Goal: Check status: Check status

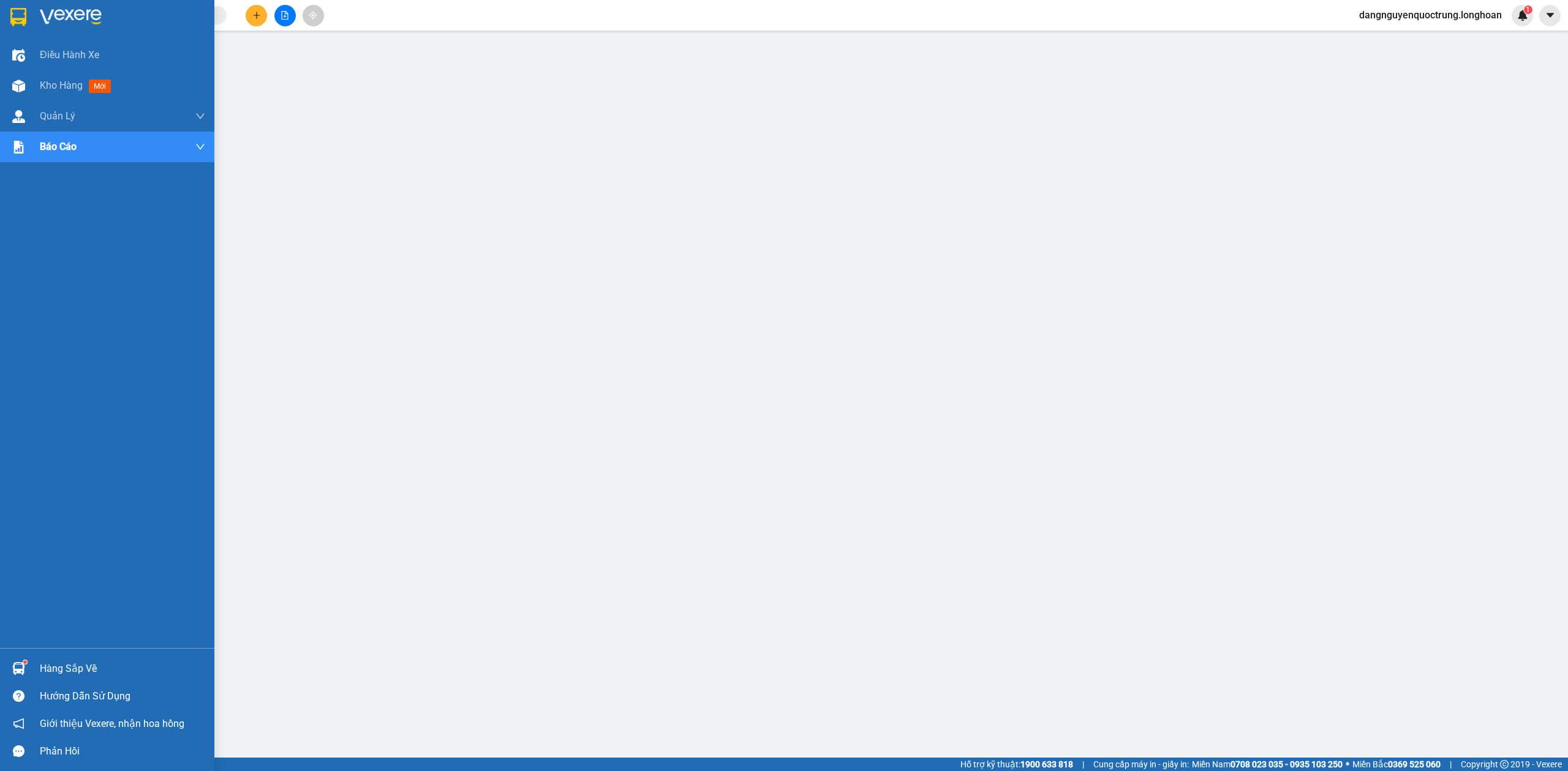
click at [18, 33] on div at bounding box center [107, 19] width 214 height 40
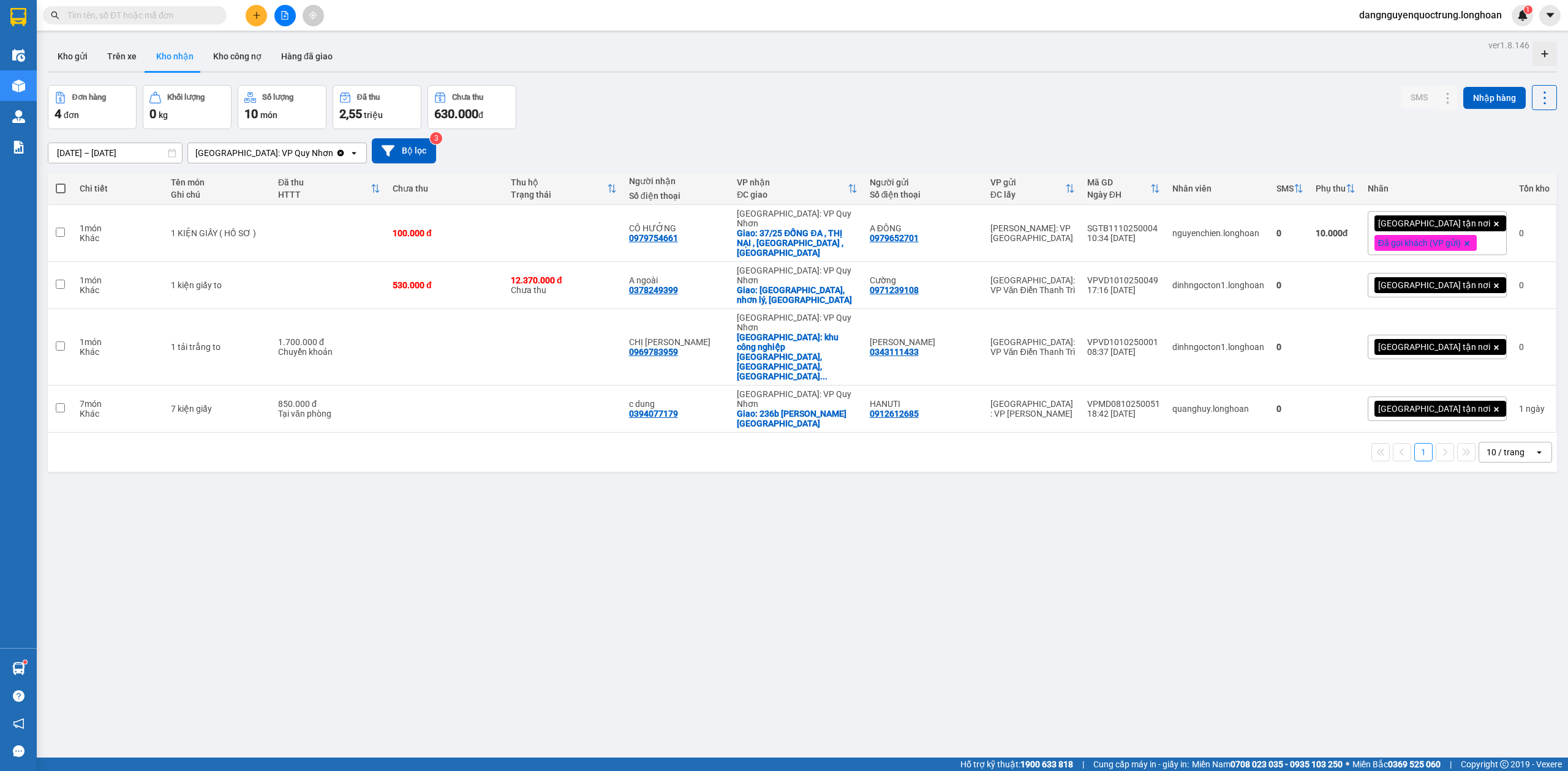
click at [1128, 532] on div "ver 1.8.146 Kho gửi Trên xe Kho nhận Kho công nợ Hàng đã giao Đơn hàng 4 đơn Kh…" at bounding box center [802, 422] width 1519 height 771
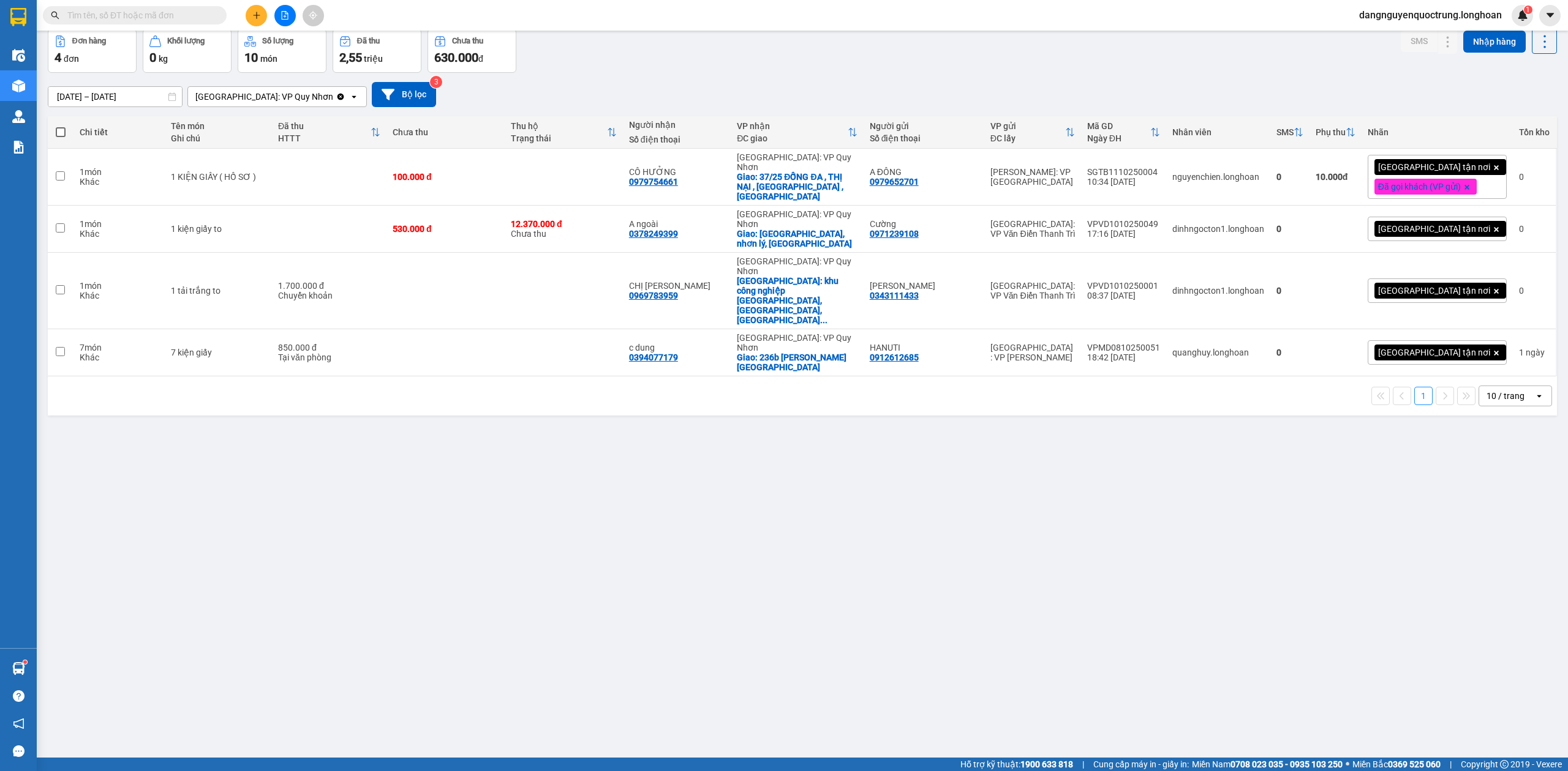
click at [339, 543] on div "ver 1.8.146 Kho gửi Trên xe Kho nhận Kho công nợ Hàng đã giao Đơn hàng 4 đơn Kh…" at bounding box center [802, 366] width 1519 height 771
click at [131, 413] on div "ver 1.8.146 Kho gửi Trên xe Kho nhận Kho công nợ Hàng đã giao Đơn hàng 4 đơn Kh…" at bounding box center [802, 366] width 1519 height 771
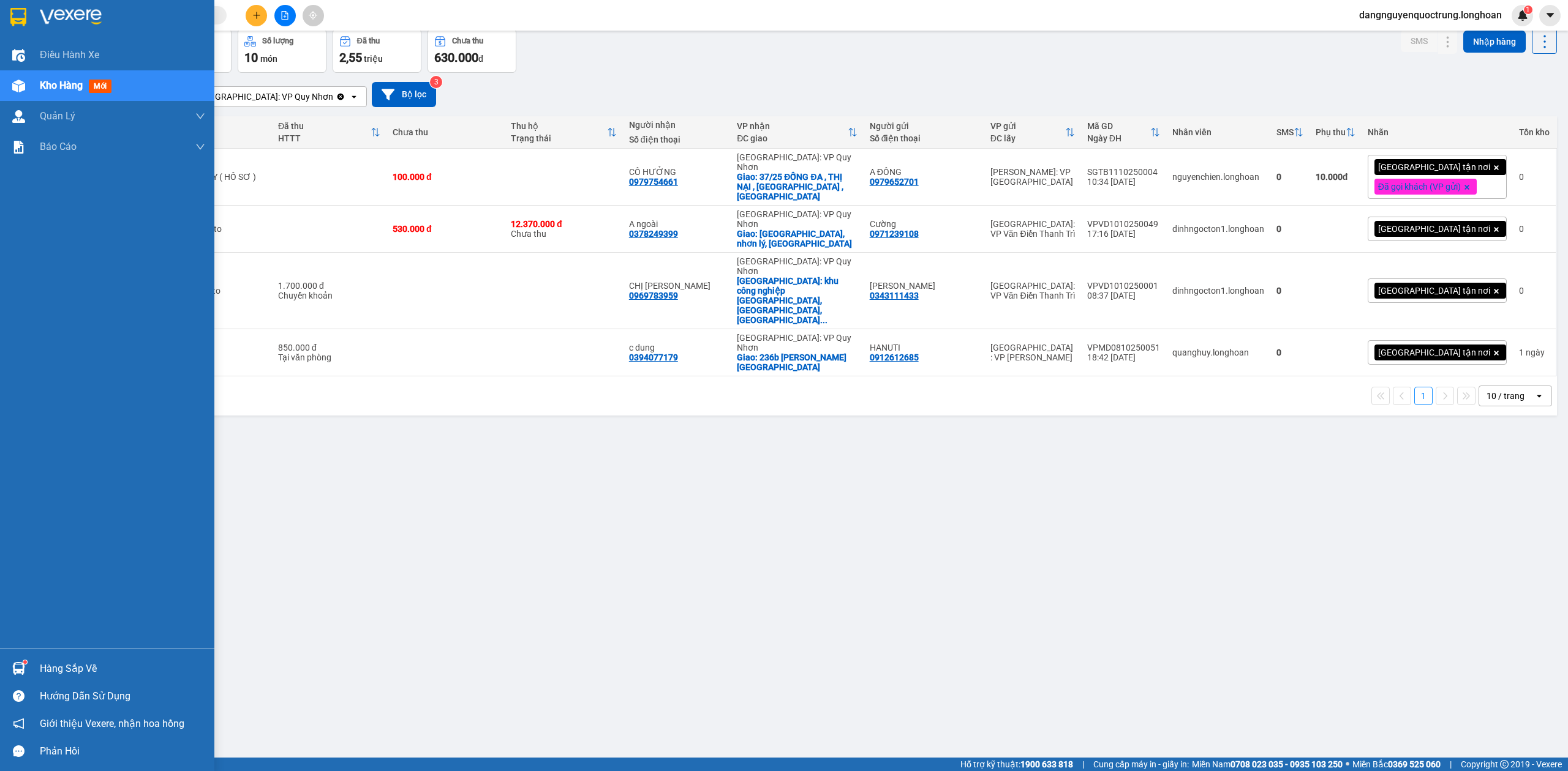
click at [26, 663] on sup at bounding box center [25, 662] width 4 height 4
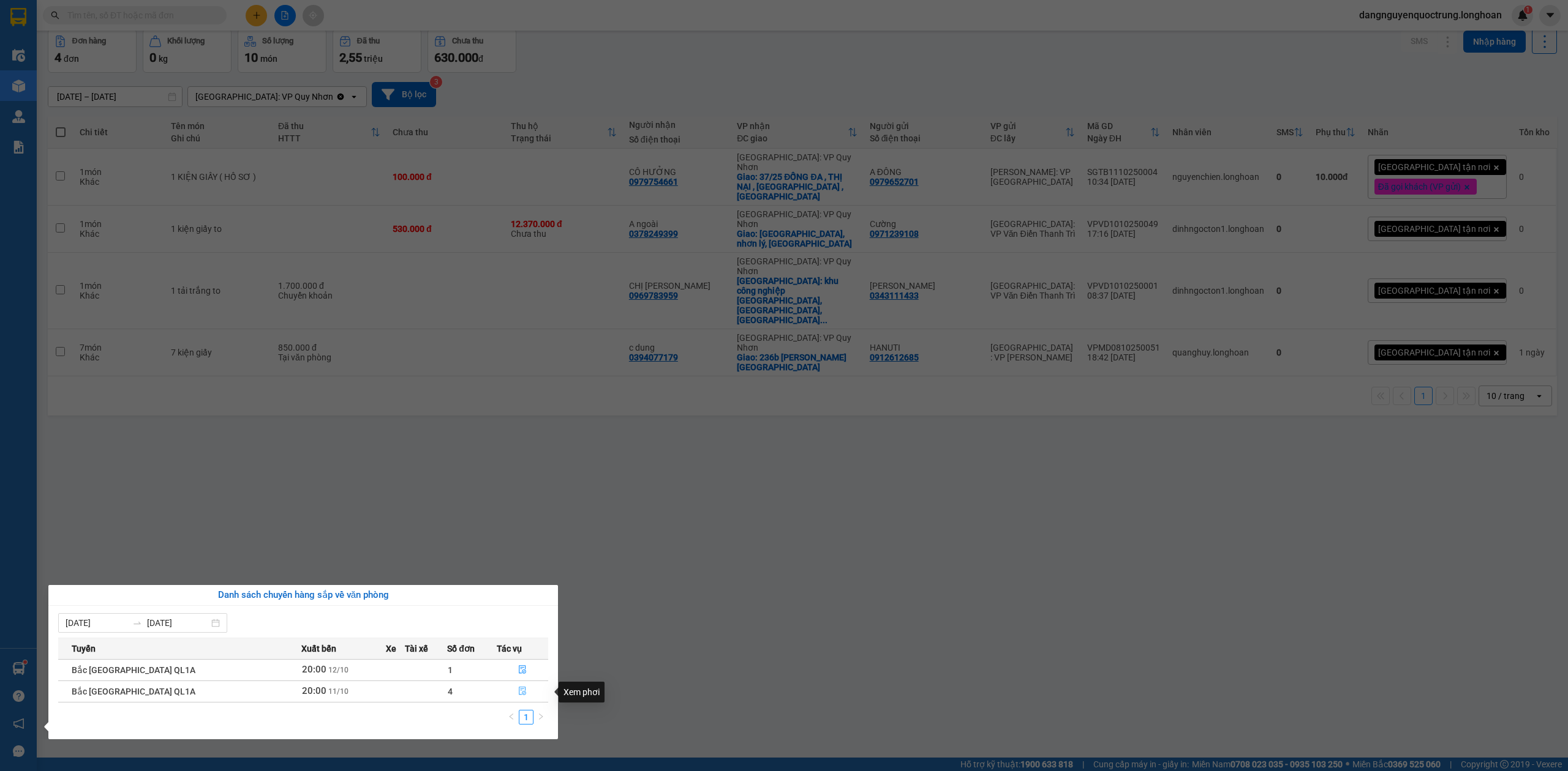
click at [518, 691] on icon "file-done" at bounding box center [522, 691] width 9 height 9
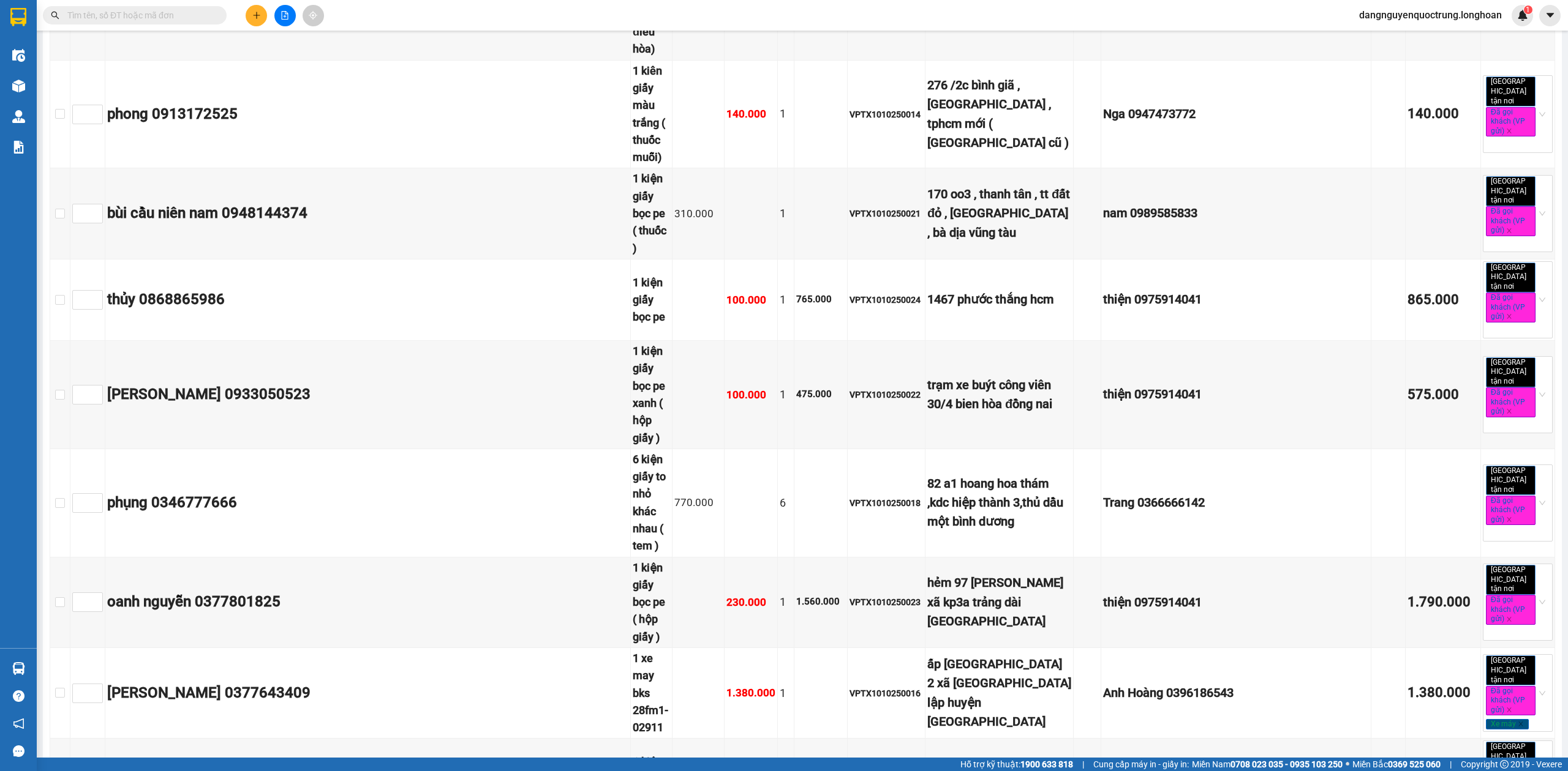
scroll to position [7262, 0]
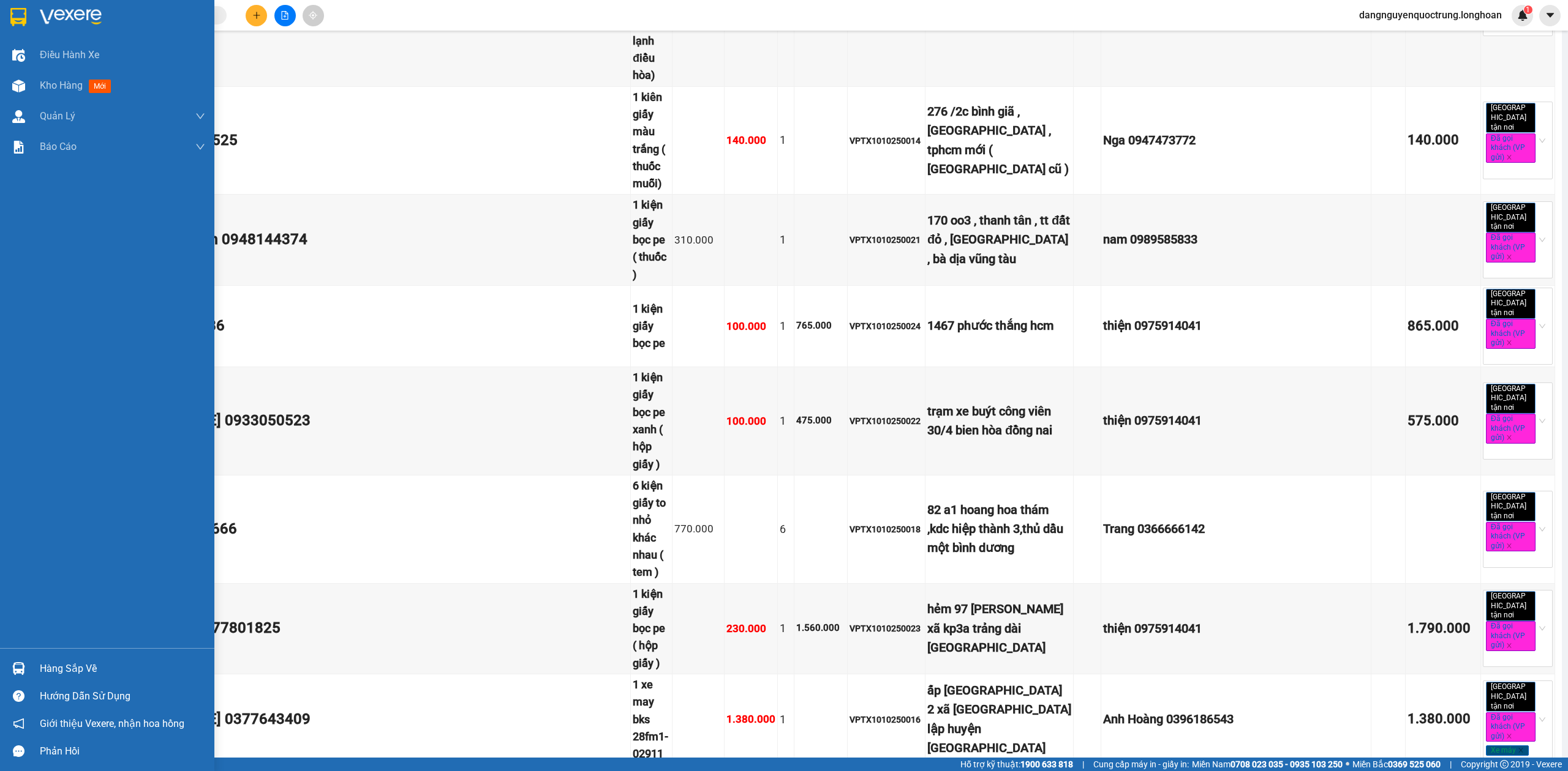
click at [24, 666] on img at bounding box center [19, 669] width 13 height 13
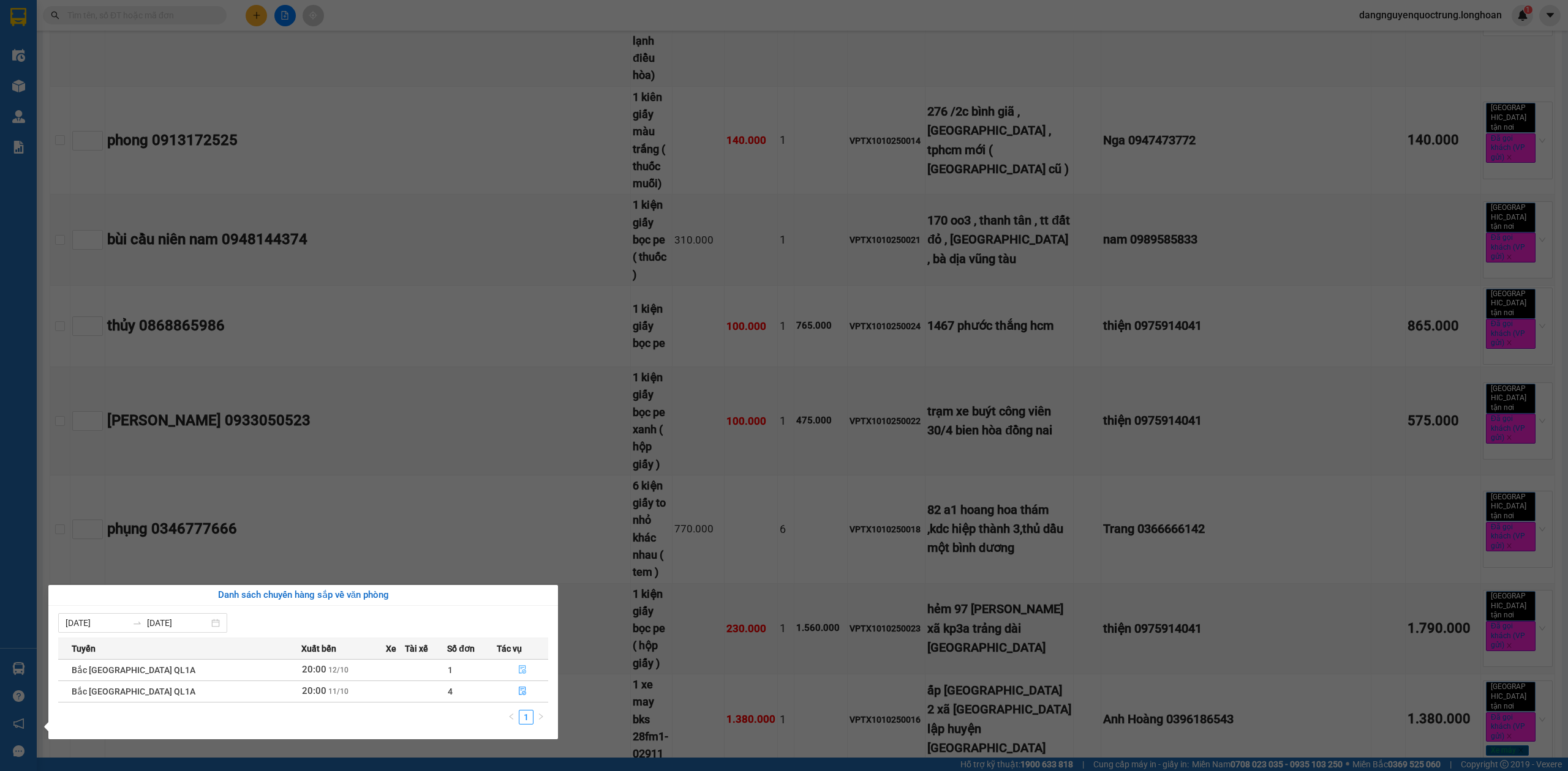
click at [512, 665] on button "button" at bounding box center [522, 670] width 51 height 19
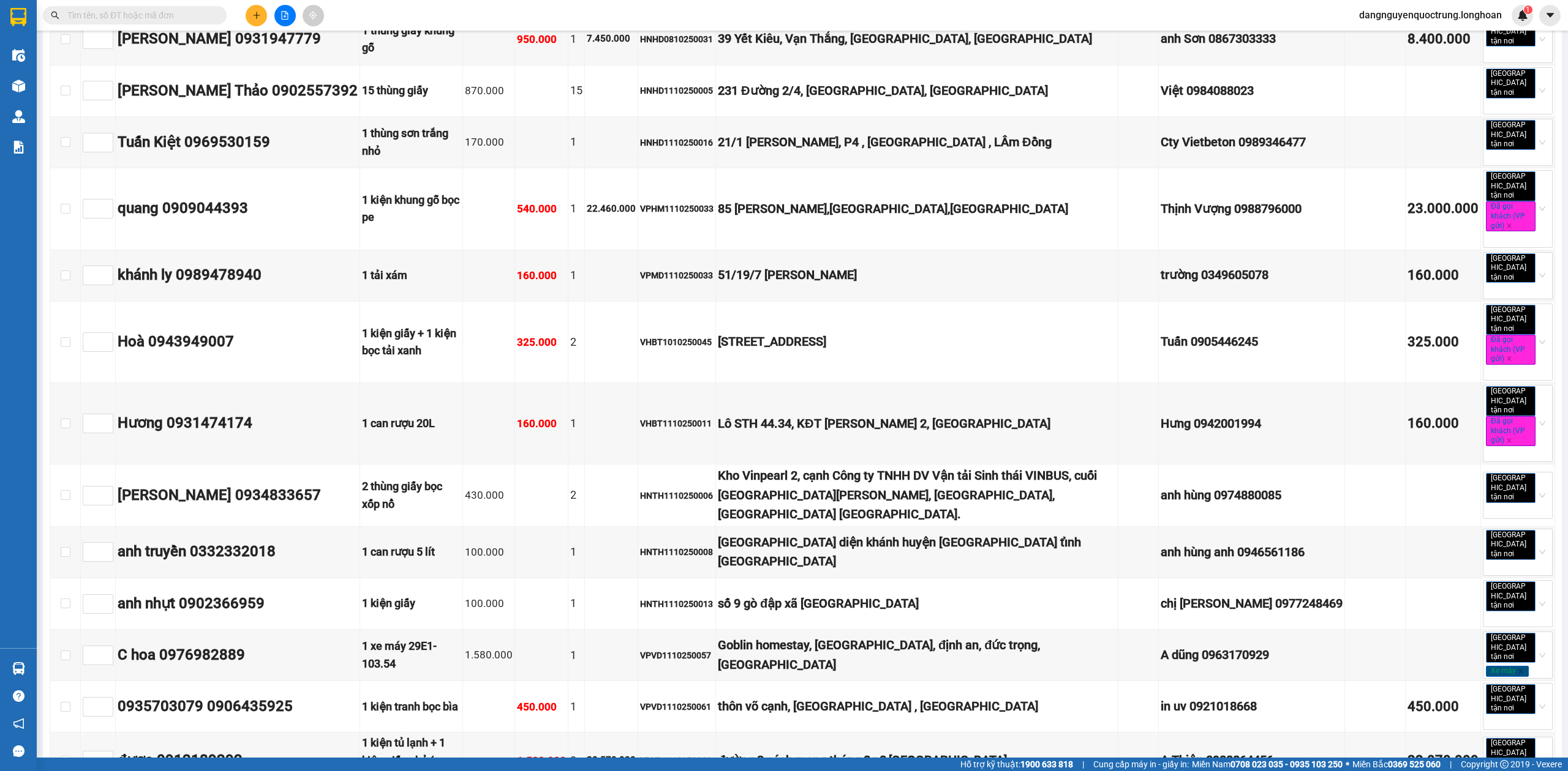
type input "[DATE]"
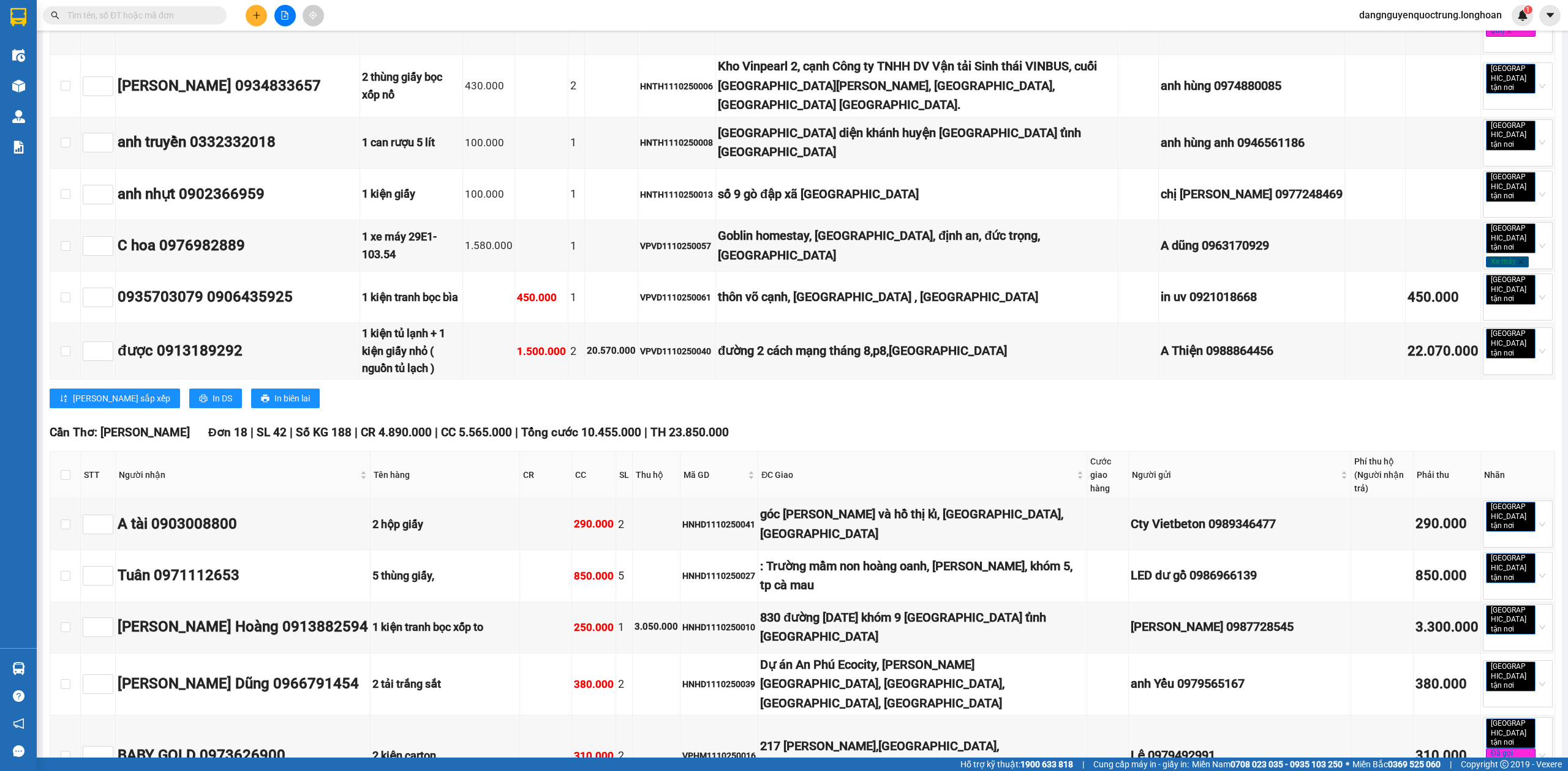
scroll to position [8324, 0]
